Goal: Check status: Check status

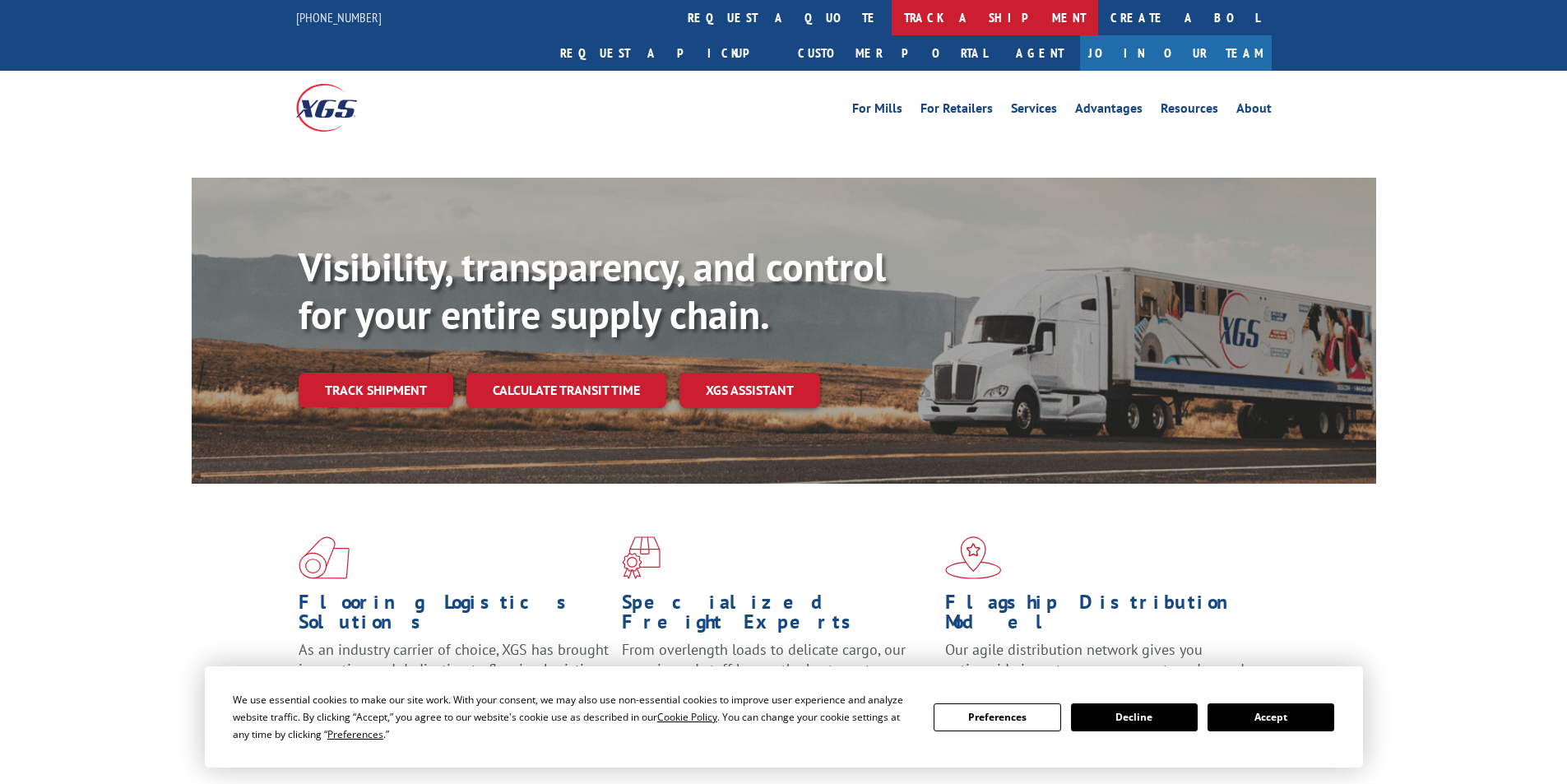
click at [892, 22] on link "track a shipment" at bounding box center [995, 18] width 207 height 36
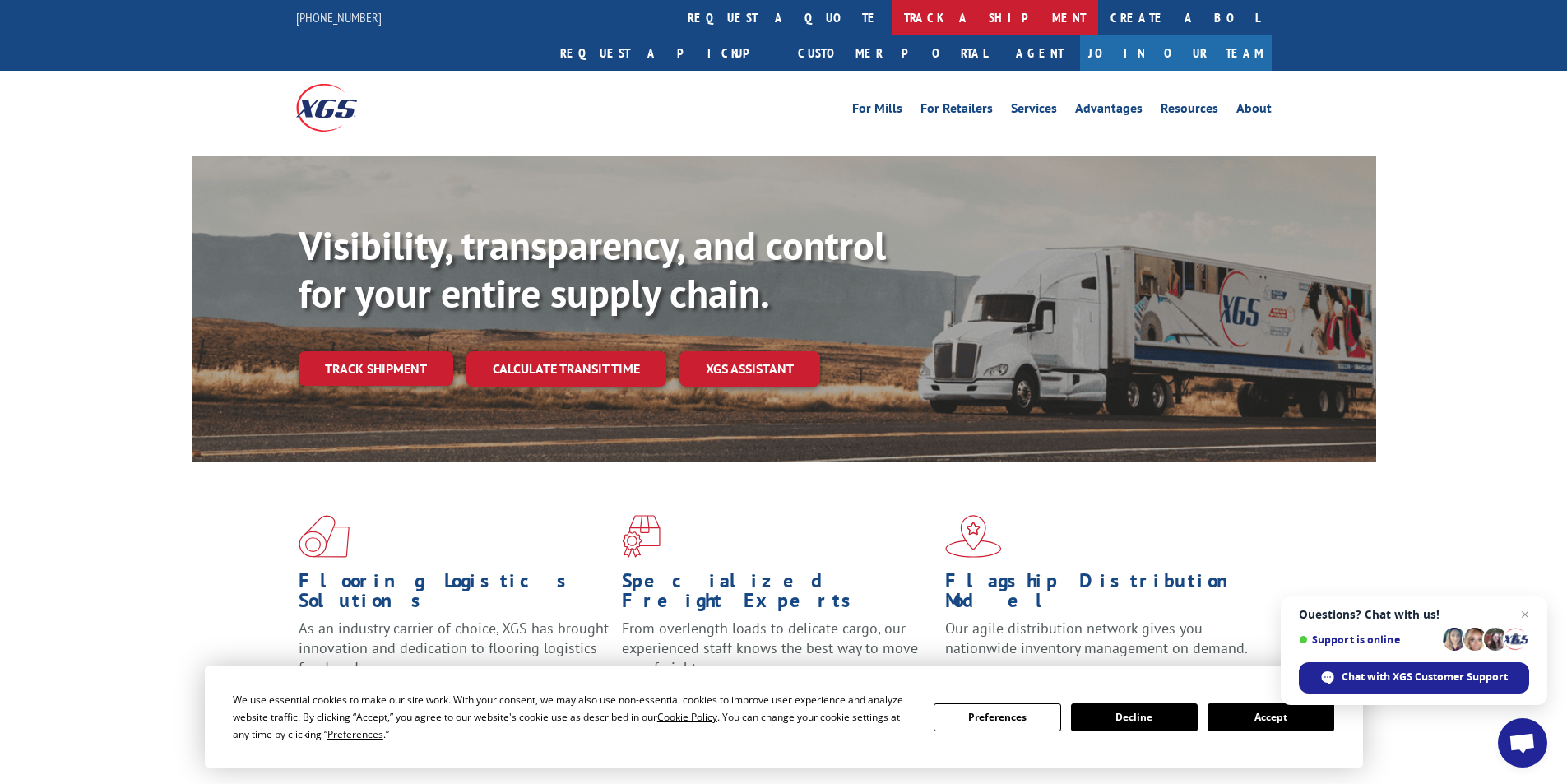
click at [892, 23] on link "track a shipment" at bounding box center [995, 18] width 207 height 36
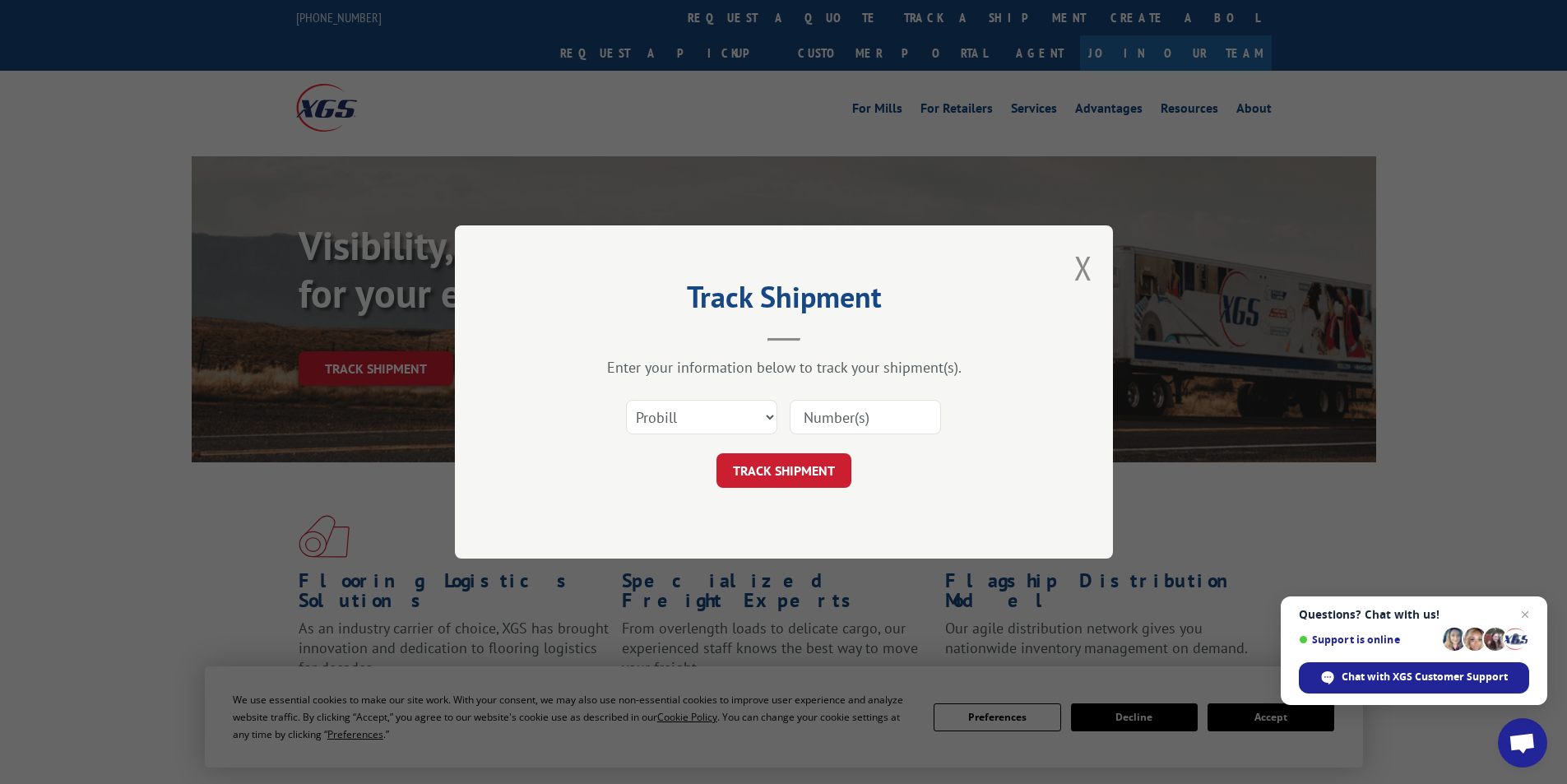
click at [870, 416] on input at bounding box center [865, 416] width 151 height 35
paste input "18862"
type input "18862"
click at [817, 470] on button "TRACK SHIPMENT" at bounding box center [784, 470] width 135 height 35
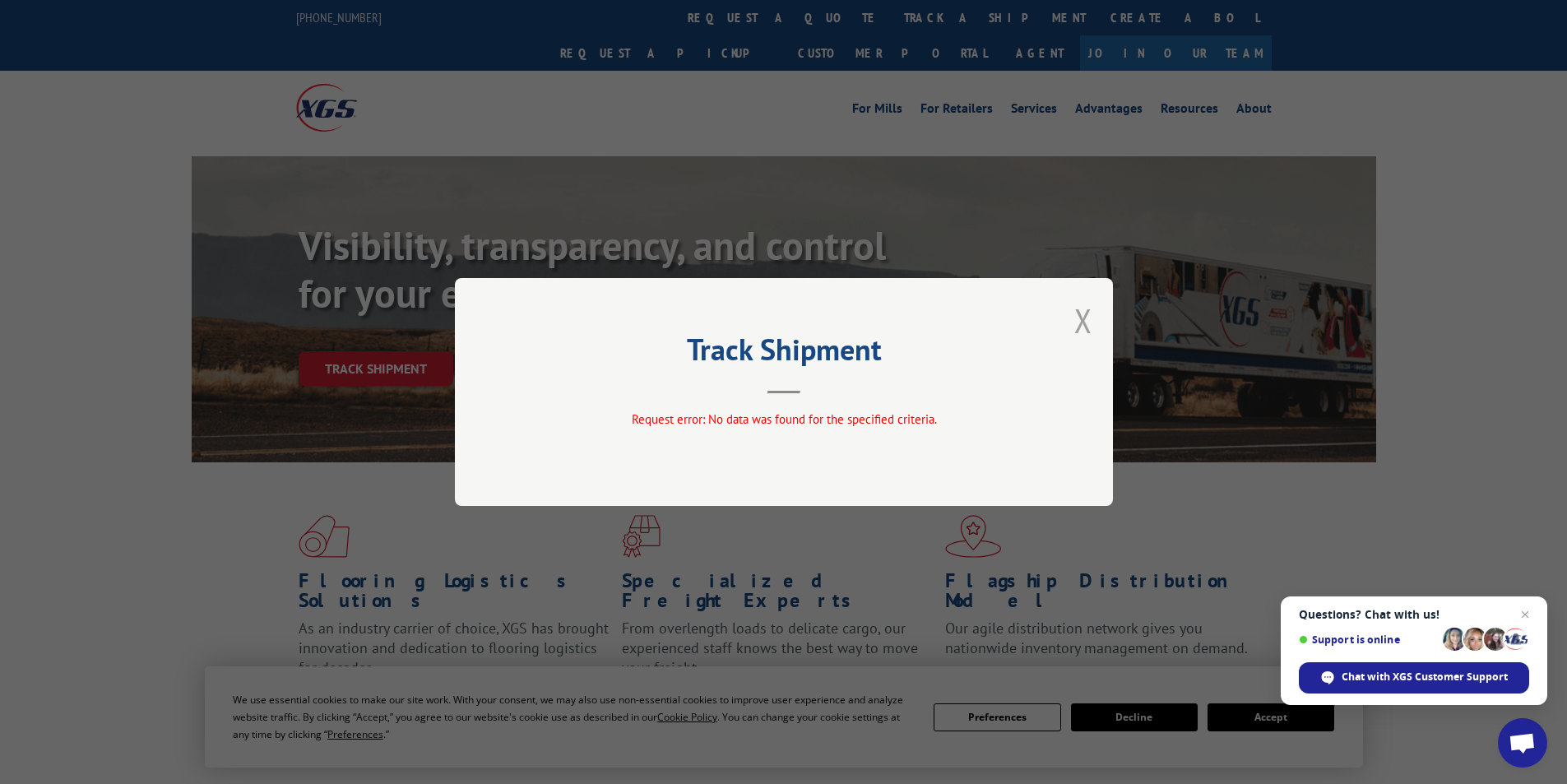
click at [1084, 321] on button "Close modal" at bounding box center [1083, 321] width 18 height 43
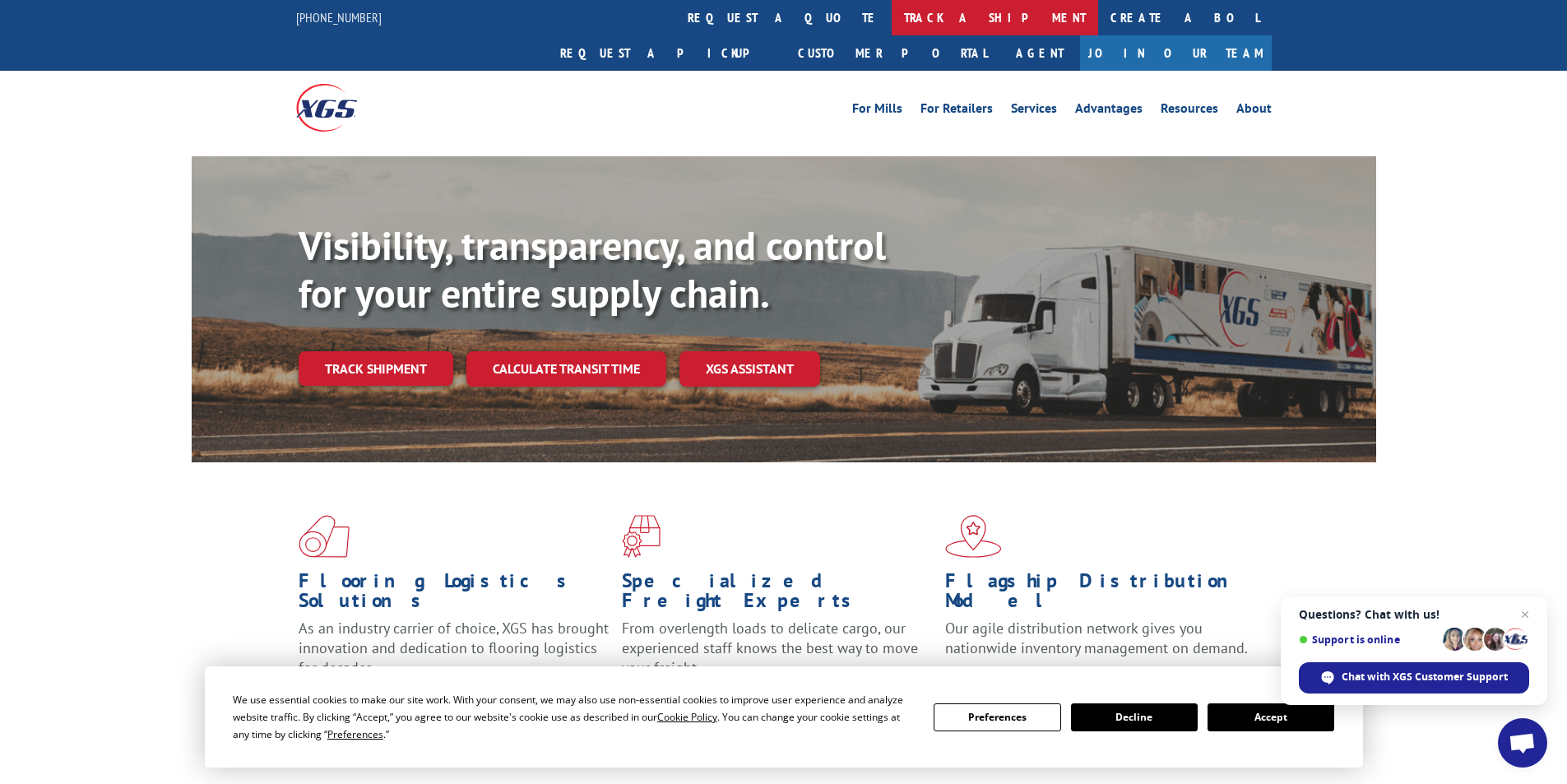
click at [892, 22] on link "track a shipment" at bounding box center [995, 18] width 207 height 36
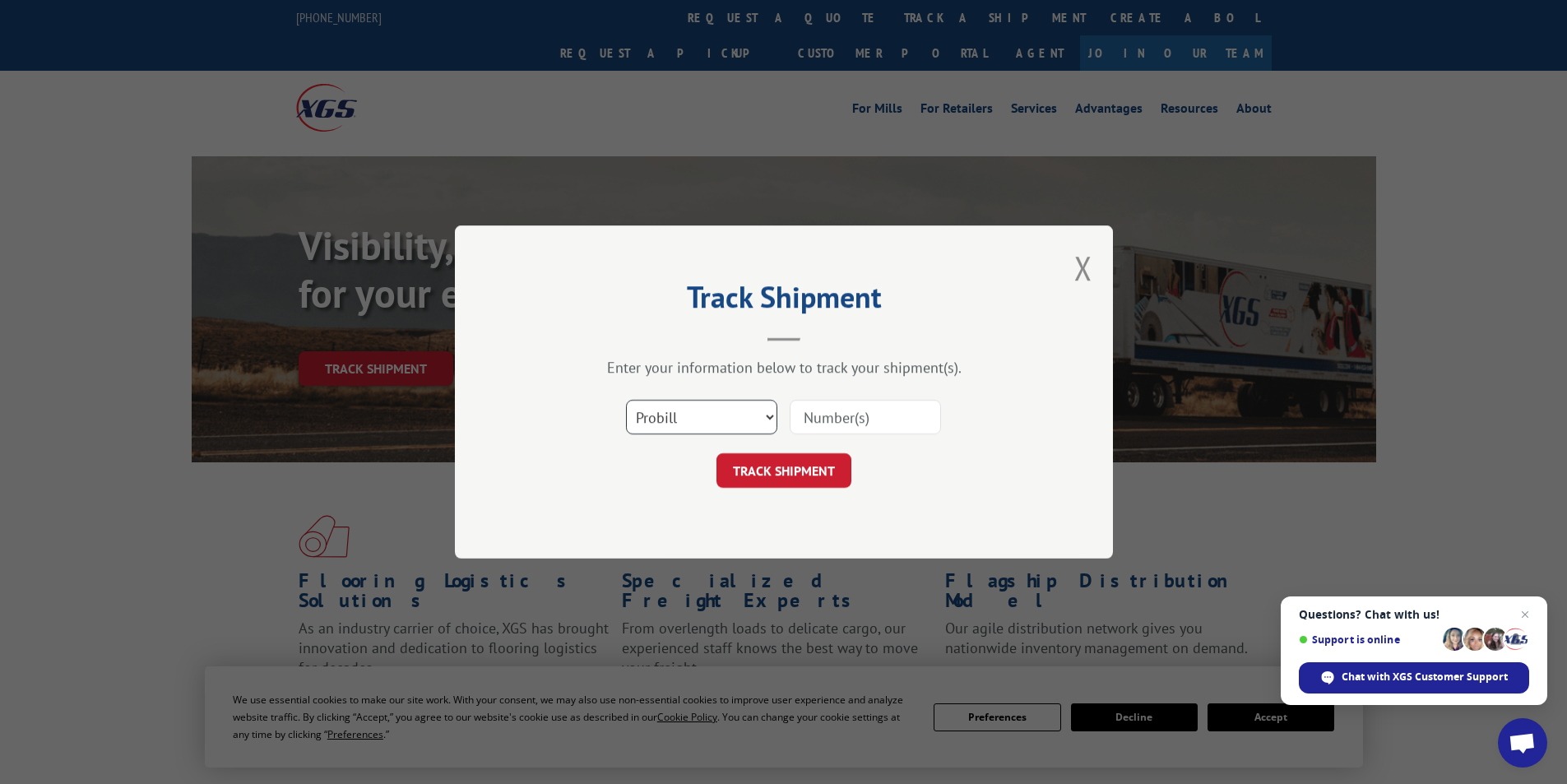
click at [727, 410] on select "Select category... Probill BOL PO" at bounding box center [702, 416] width 151 height 35
select select "po"
click at [626, 400] on select "Select category... Probill BOL PO" at bounding box center [702, 416] width 151 height 35
click at [712, 412] on select "Select category... Probill BOL PO" at bounding box center [702, 416] width 151 height 35
click at [712, 411] on select "Select category... Probill BOL PO" at bounding box center [702, 416] width 151 height 35
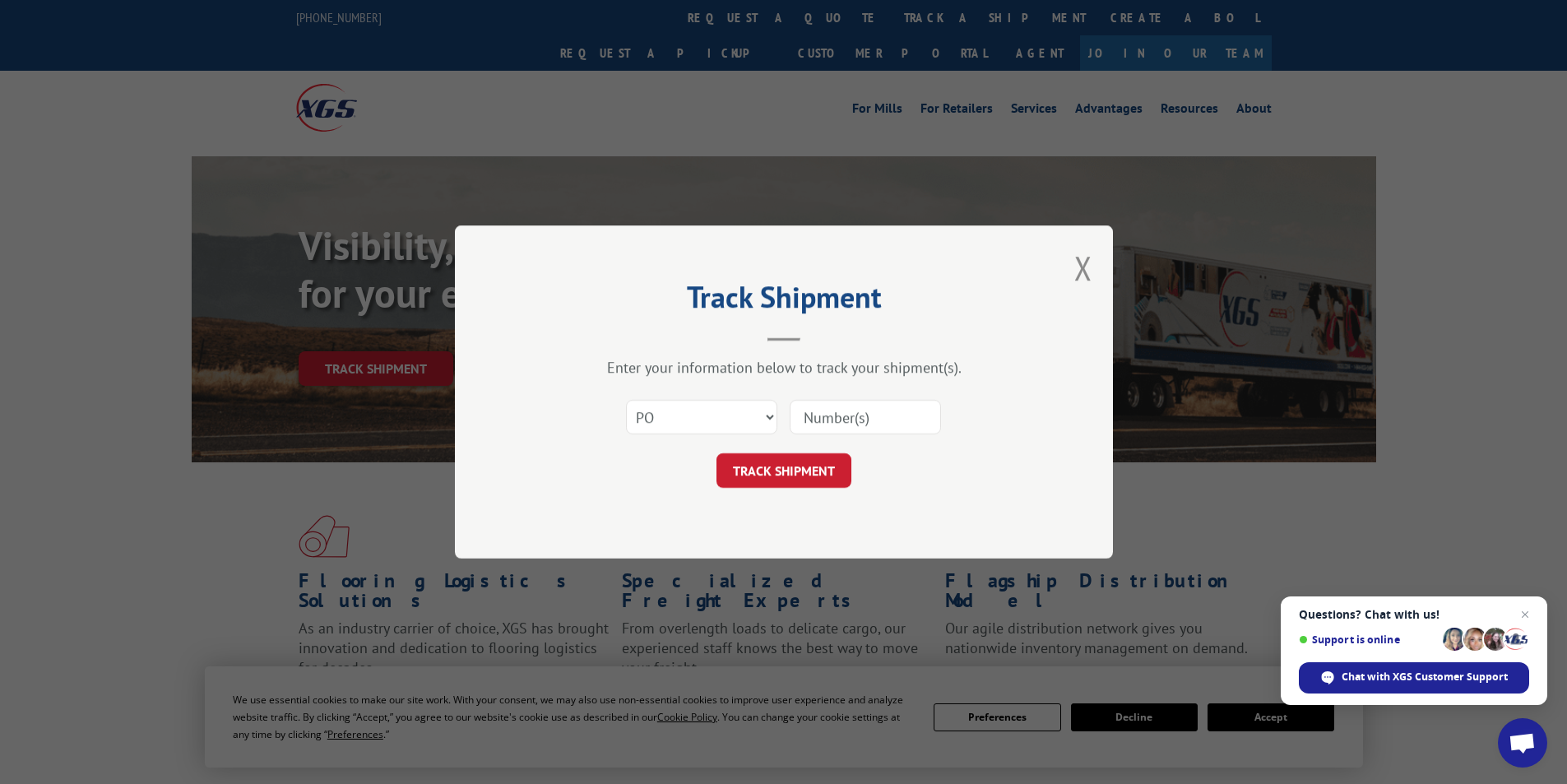
click at [874, 411] on input at bounding box center [865, 416] width 151 height 35
paste input "2802358"
type input "2802358"
click at [807, 466] on button "TRACK SHIPMENT" at bounding box center [784, 470] width 135 height 35
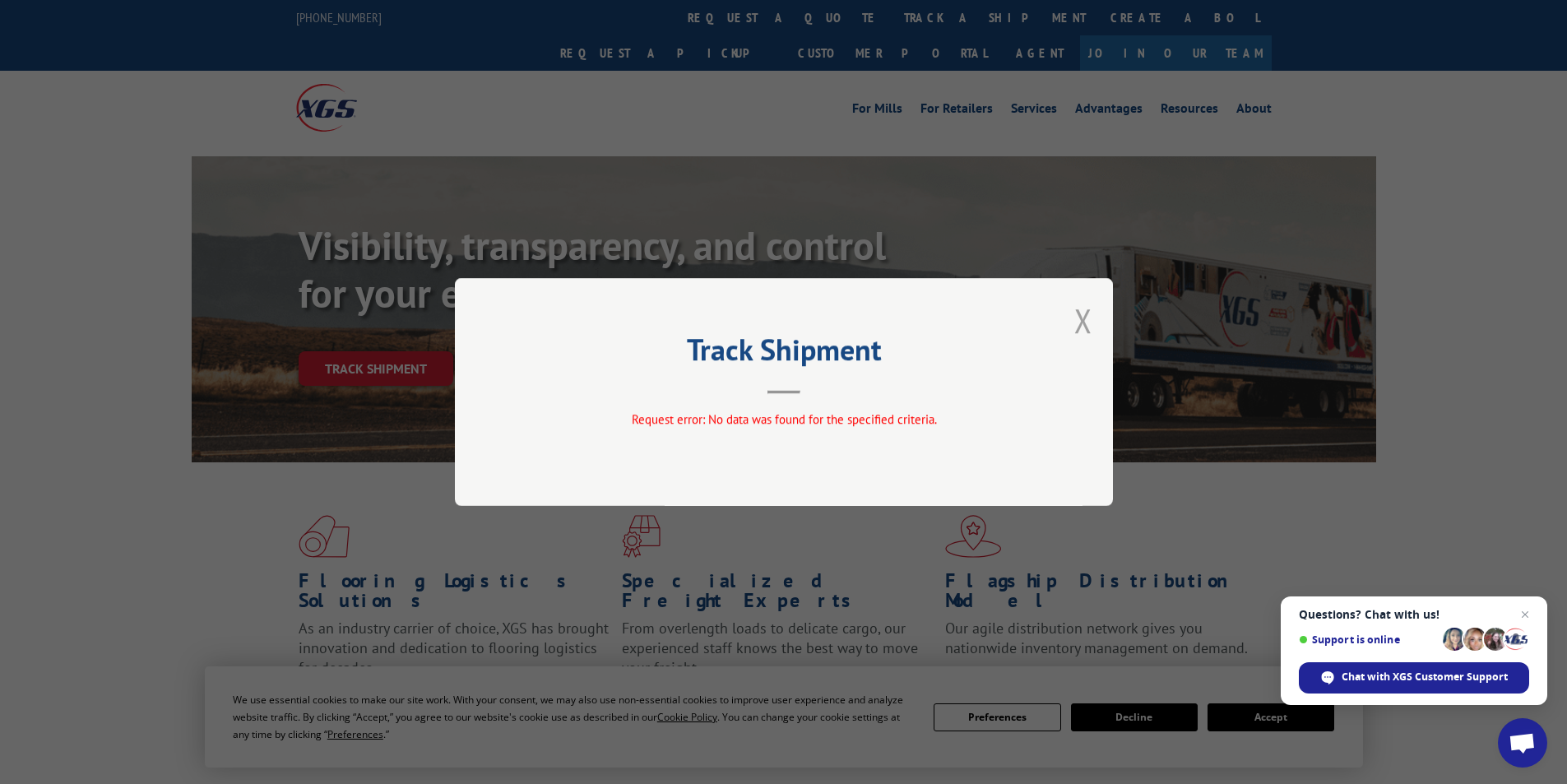
click at [1082, 319] on button "Close modal" at bounding box center [1083, 321] width 18 height 43
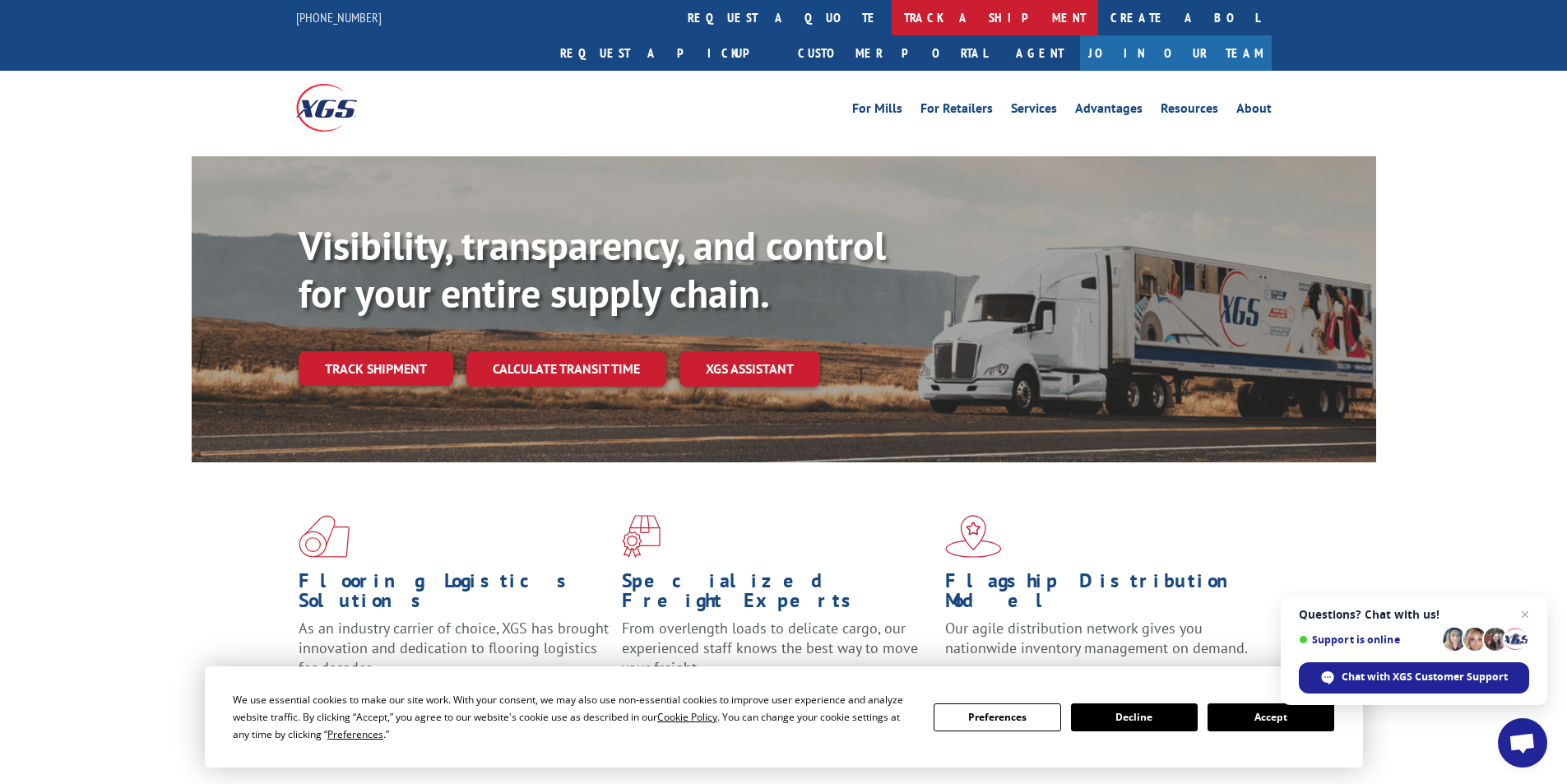
click at [892, 19] on link "track a shipment" at bounding box center [995, 18] width 207 height 36
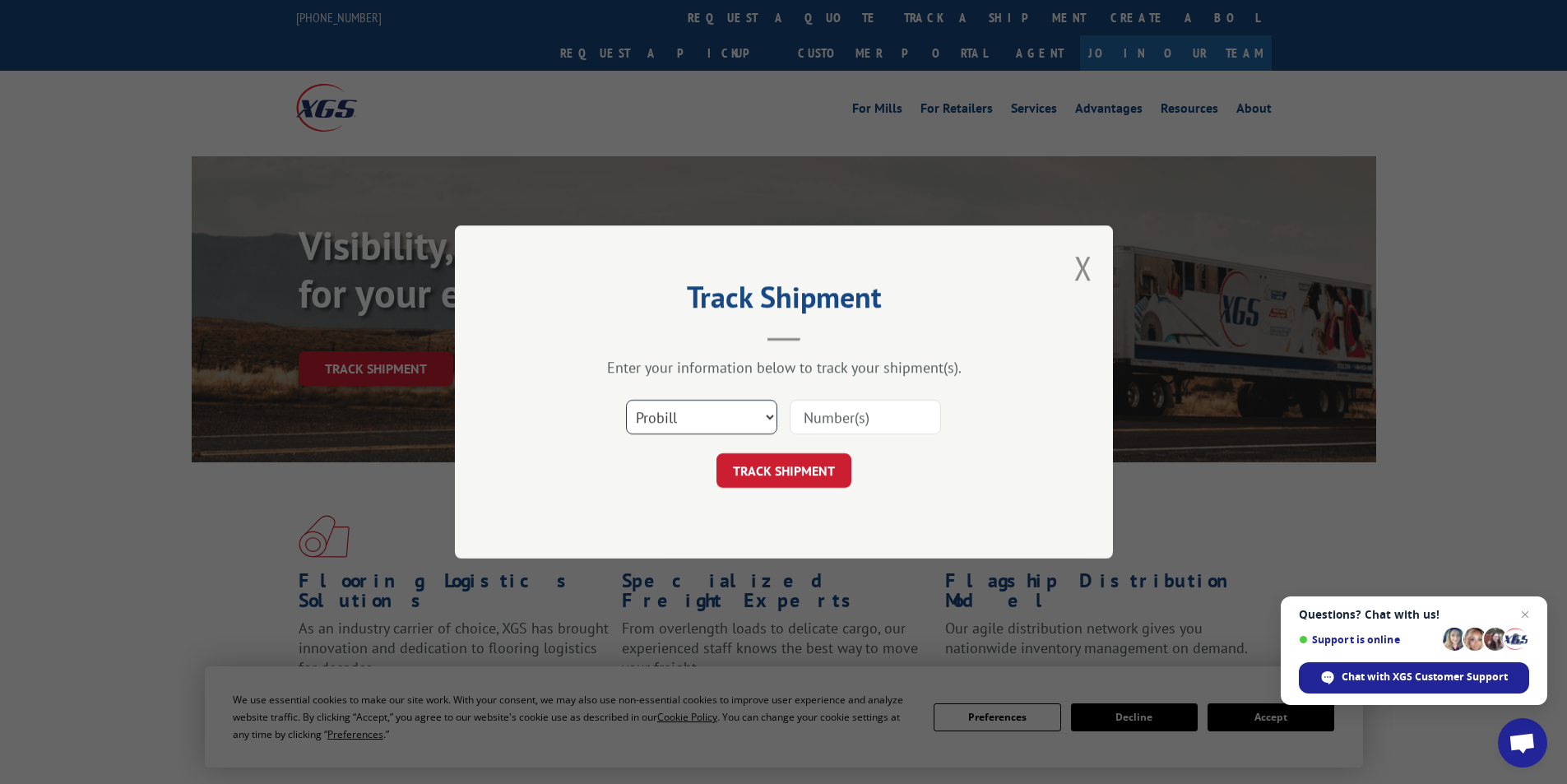
click at [654, 419] on select "Select category... Probill BOL PO" at bounding box center [702, 416] width 151 height 35
select select "po"
click at [626, 400] on select "Select category... Probill BOL PO" at bounding box center [702, 416] width 151 height 35
click at [824, 418] on input at bounding box center [865, 416] width 151 height 35
paste input "[PERSON_NAME]"
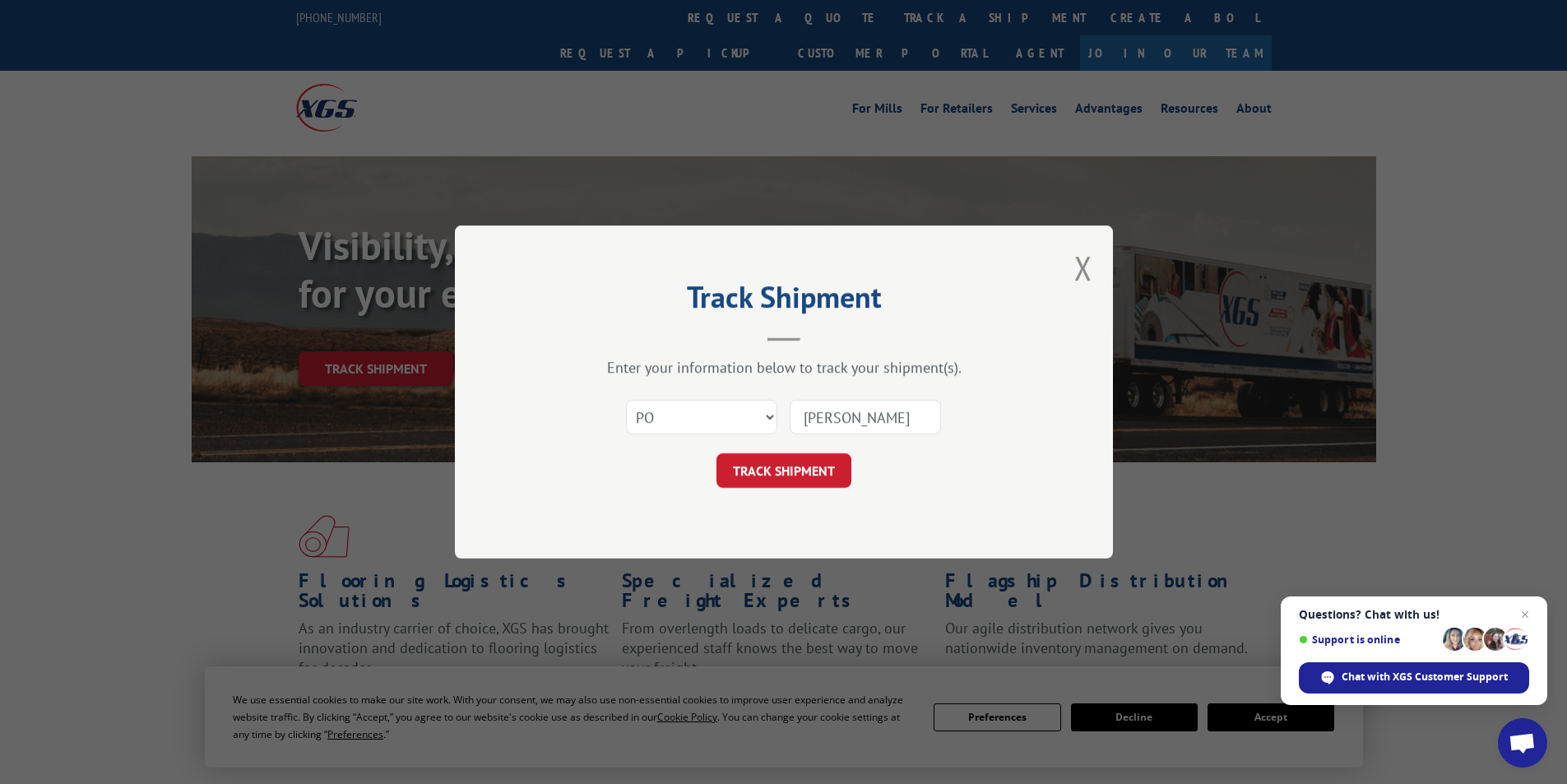
type input "[PERSON_NAME]"
click at [792, 475] on button "TRACK SHIPMENT" at bounding box center [784, 470] width 135 height 35
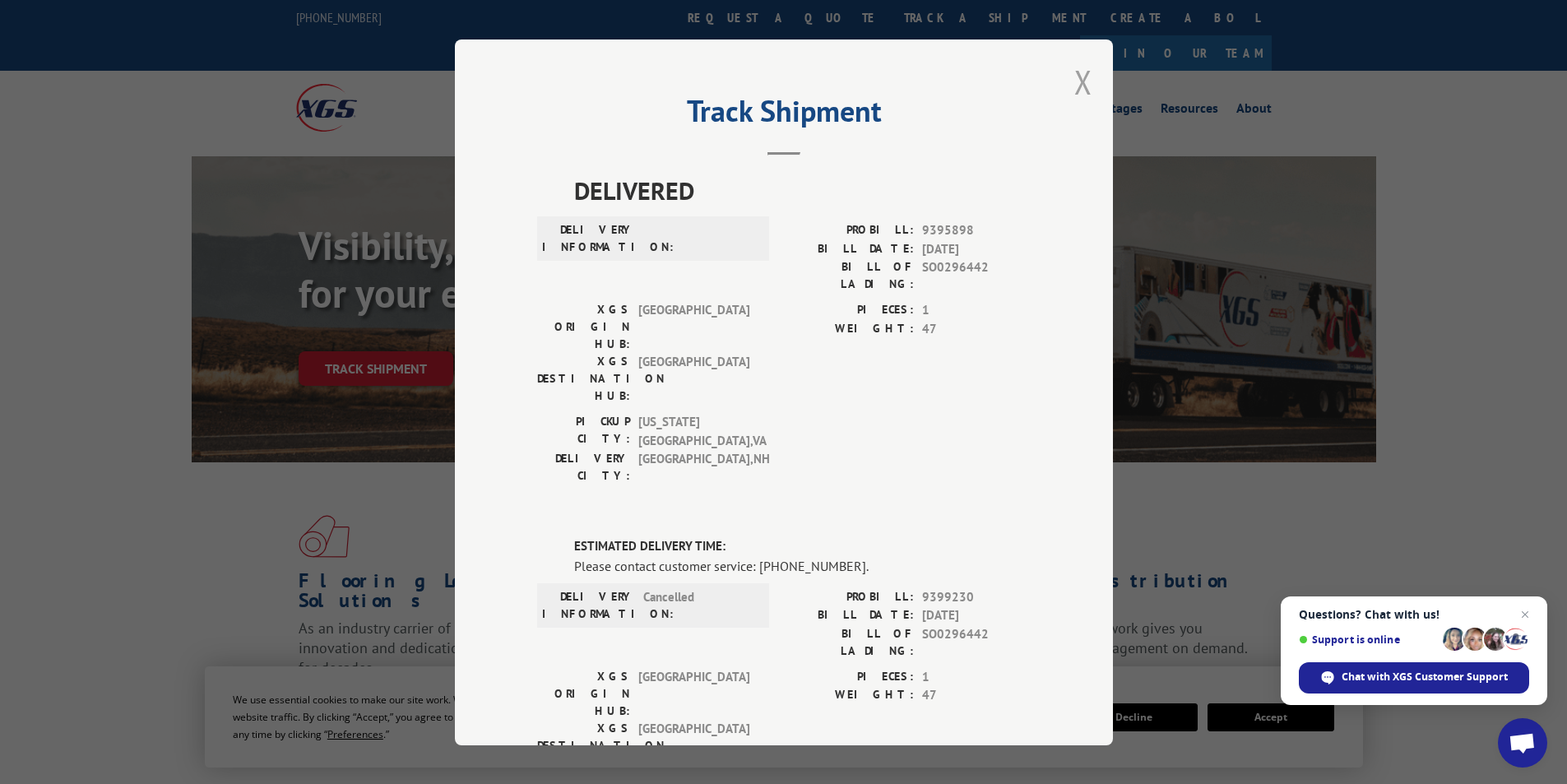
click at [1081, 80] on button "Close modal" at bounding box center [1083, 82] width 18 height 43
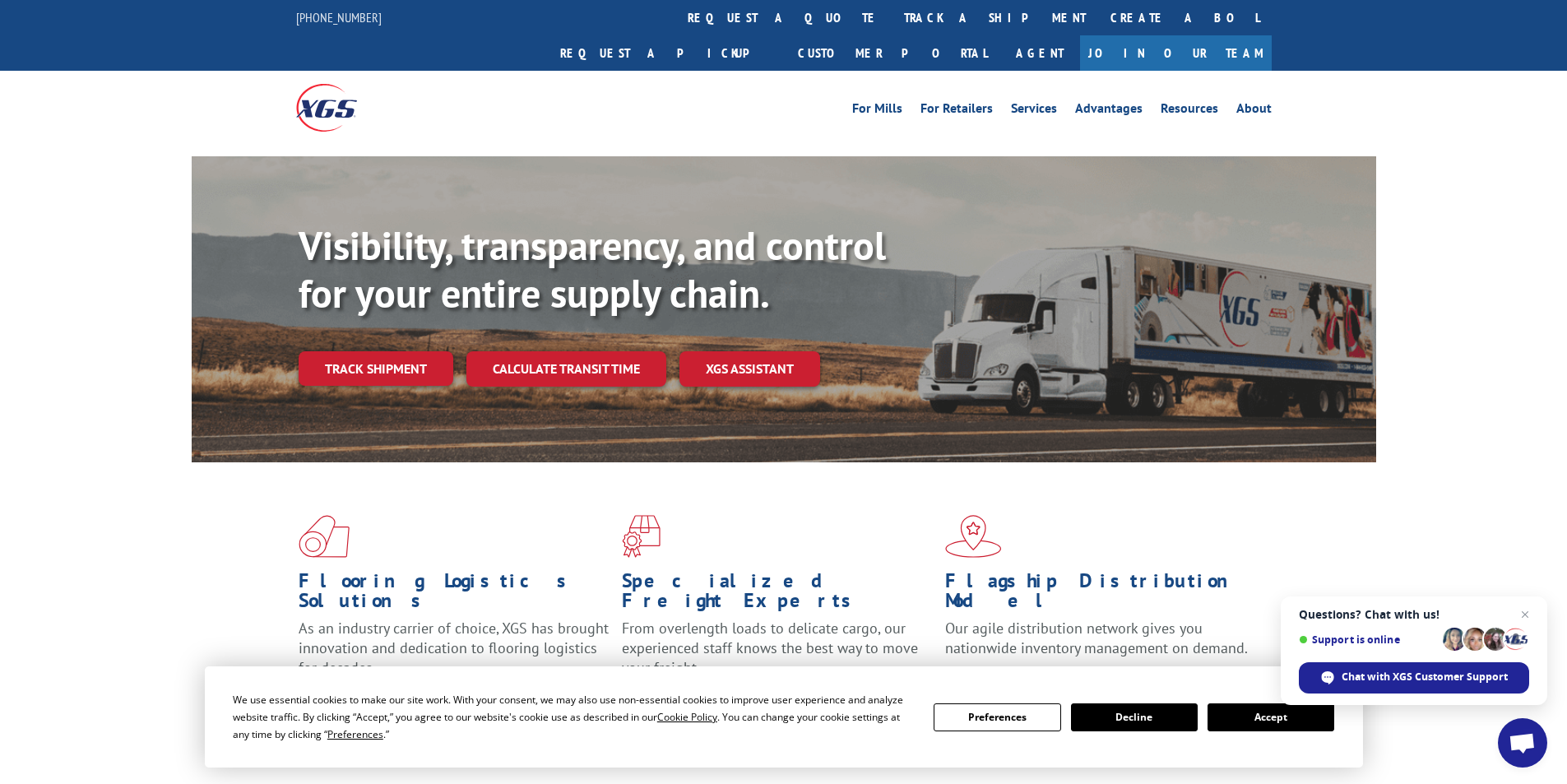
drag, startPoint x: 1524, startPoint y: 615, endPoint x: 1504, endPoint y: 612, distance: 20.2
click at [1514, 614] on span "Questions? Chat with us! Support is online" at bounding box center [1414, 629] width 230 height 44
